Goal: Task Accomplishment & Management: Use online tool/utility

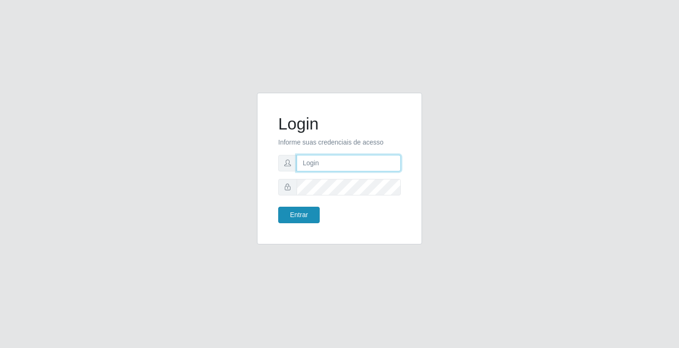
type input "[EMAIL_ADDRESS][DOMAIN_NAME]"
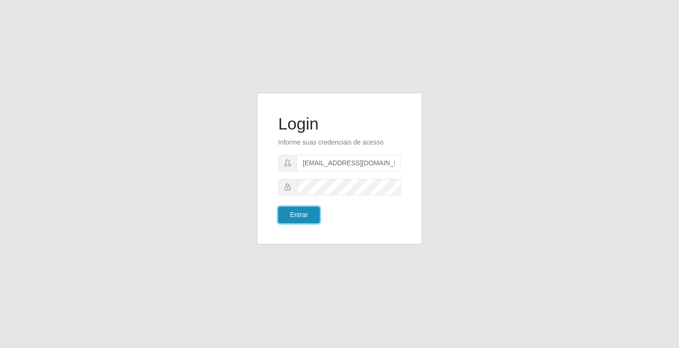
click at [306, 216] on button "Entrar" at bounding box center [298, 215] width 41 height 16
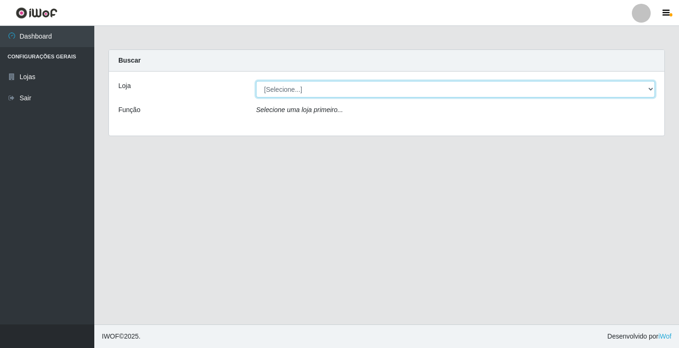
click at [284, 91] on select "[Selecione...] Rede Potiguar 4 - Extremoz" at bounding box center [455, 89] width 399 height 16
select select "78"
click at [256, 81] on select "[Selecione...] Rede Potiguar 4 - Extremoz" at bounding box center [455, 89] width 399 height 16
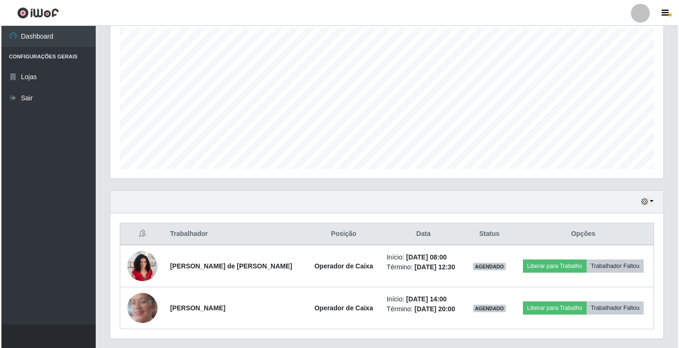
scroll to position [194, 0]
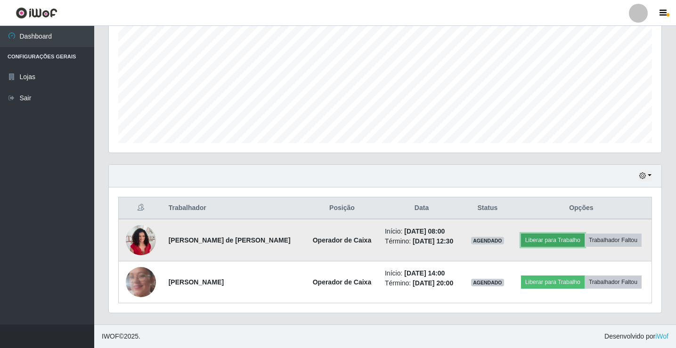
click at [564, 240] on button "Liberar para Trabalho" at bounding box center [553, 240] width 64 height 13
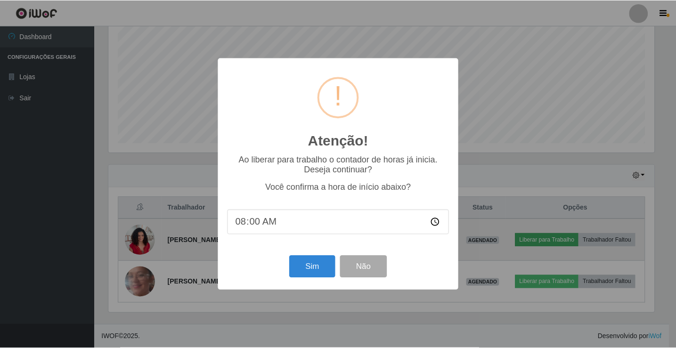
scroll to position [196, 548]
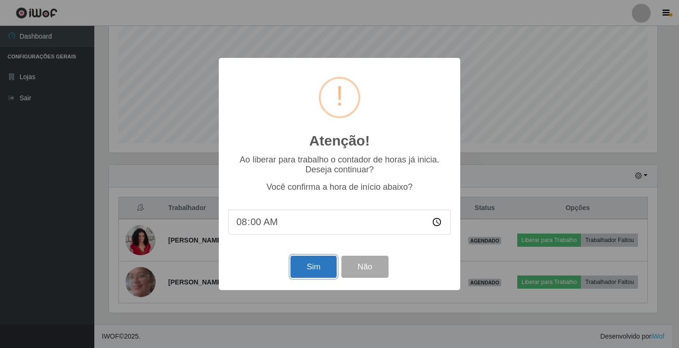
click at [316, 272] on button "Sim" at bounding box center [313, 267] width 46 height 22
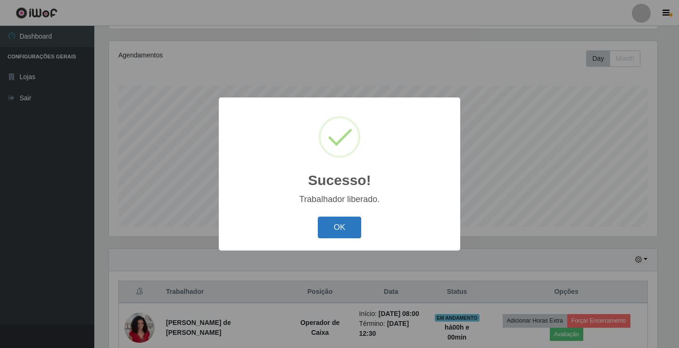
drag, startPoint x: 333, startPoint y: 215, endPoint x: 333, endPoint y: 225, distance: 9.9
click at [333, 220] on div "OK Cancel" at bounding box center [339, 227] width 222 height 27
click at [333, 229] on button "OK" at bounding box center [340, 228] width 44 height 22
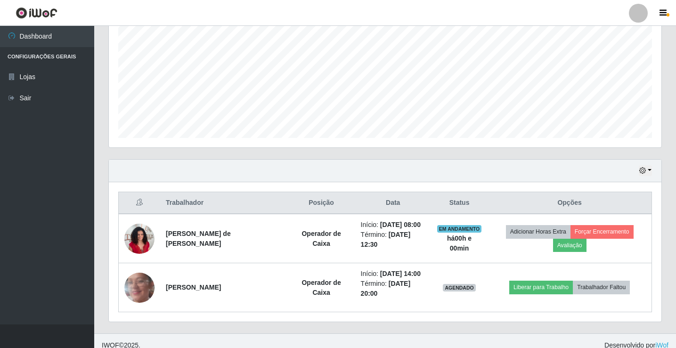
scroll to position [208, 0]
